Goal: Task Accomplishment & Management: Complete application form

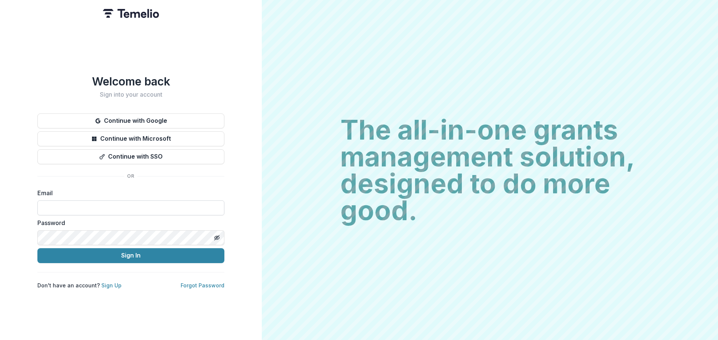
click at [127, 203] on input at bounding box center [130, 208] width 187 height 15
type input "**********"
click at [224, 236] on nordpass-icon at bounding box center [224, 238] width 0 height 15
click at [0, 340] on nordpass-autofill-portal at bounding box center [0, 340] width 0 height 0
click at [214, 235] on icon "Toggle password visibility" at bounding box center [217, 238] width 6 height 6
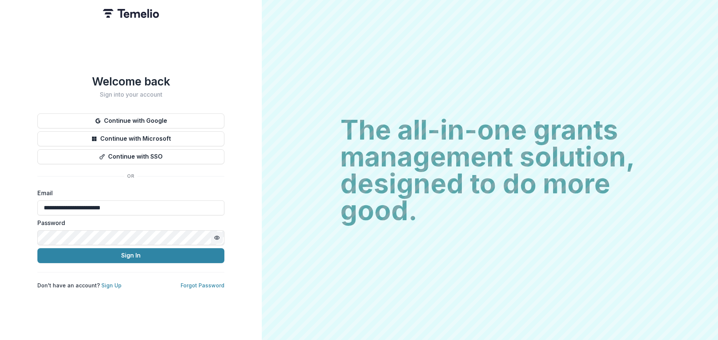
click at [214, 235] on icon "Toggle password visibility" at bounding box center [217, 238] width 6 height 6
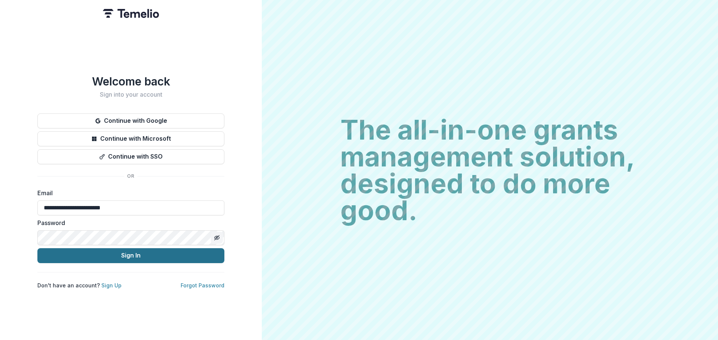
click at [128, 255] on button "Sign In" at bounding box center [130, 256] width 187 height 15
